Goal: Transaction & Acquisition: Subscribe to service/newsletter

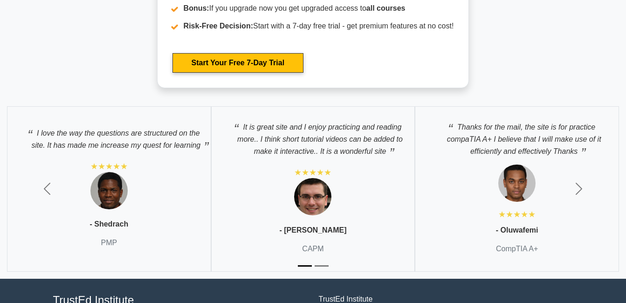
scroll to position [1707, 0]
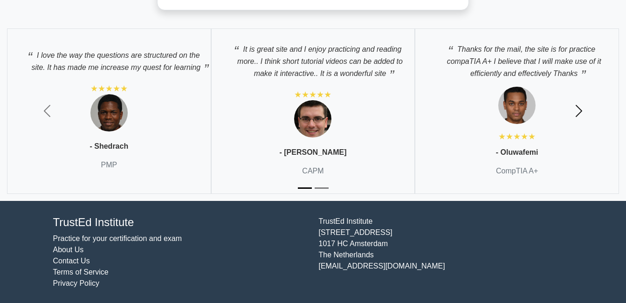
click at [574, 114] on span "button" at bounding box center [578, 110] width 15 height 15
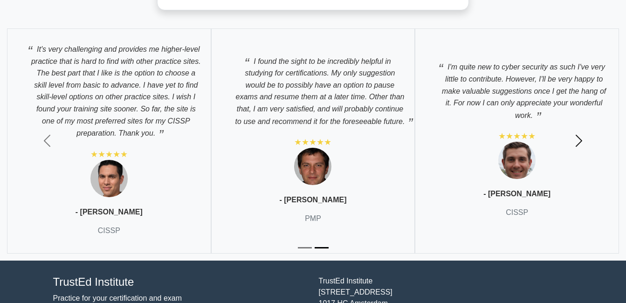
click at [573, 113] on button "Next" at bounding box center [579, 140] width 94 height 239
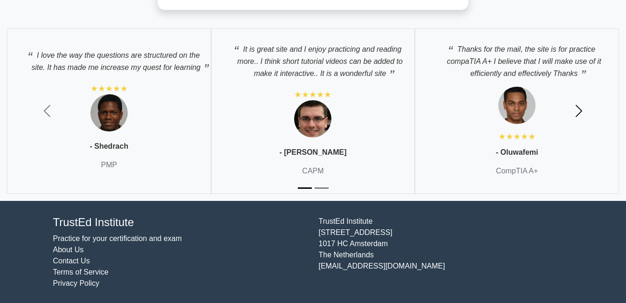
click at [570, 113] on button "Next" at bounding box center [579, 110] width 94 height 179
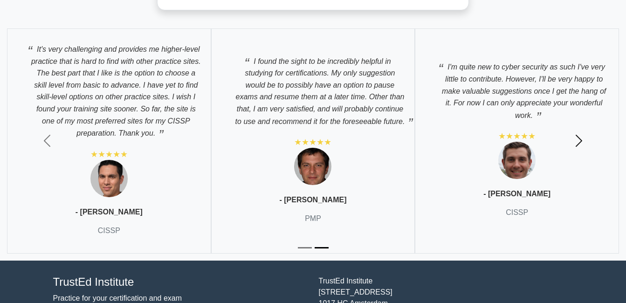
click at [578, 136] on span "button" at bounding box center [578, 140] width 15 height 15
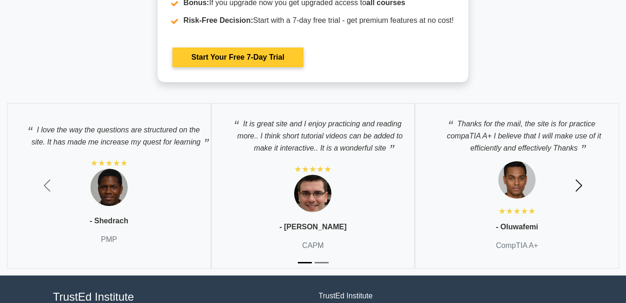
scroll to position [1474, 0]
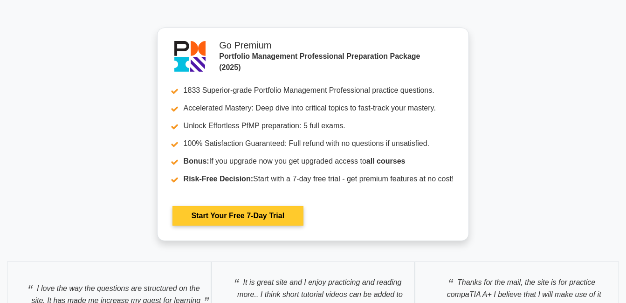
click at [224, 211] on link "Start Your Free 7-Day Trial" at bounding box center [237, 216] width 131 height 20
